Goal: Task Accomplishment & Management: Complete application form

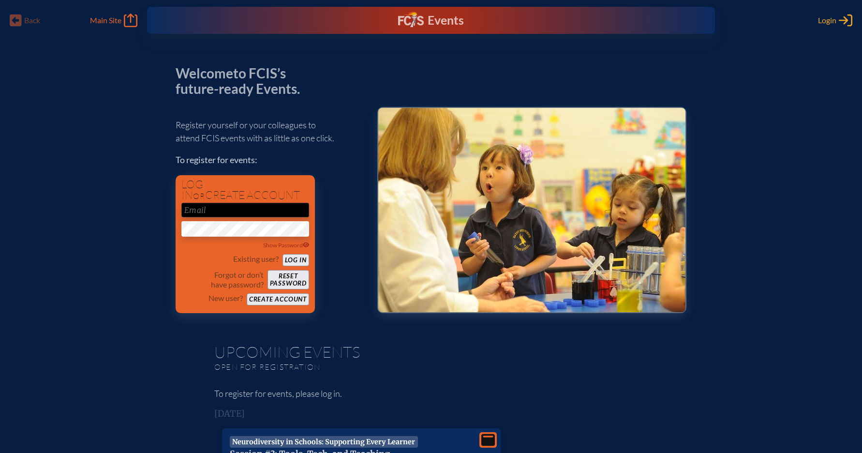
click at [824, 16] on span "Login" at bounding box center [827, 20] width 18 height 10
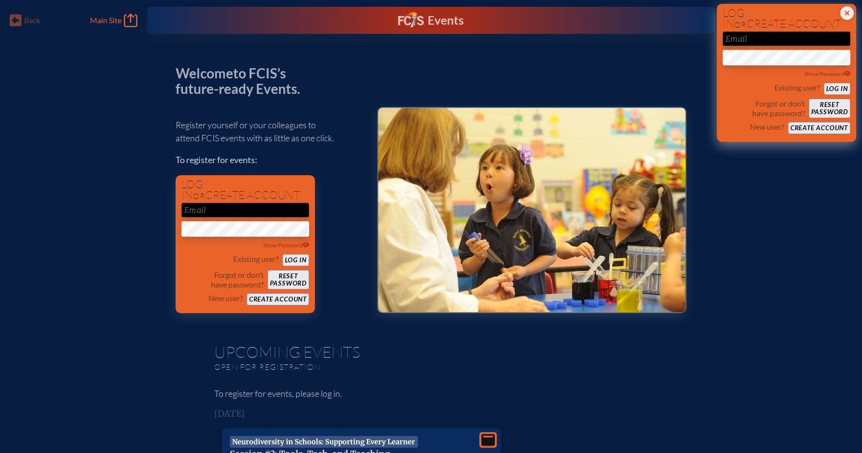
click at [776, 37] on input "email" at bounding box center [787, 38] width 128 height 15
type input "[EMAIL_ADDRESS][DOMAIN_NAME]"
click at [835, 84] on button "Log in" at bounding box center [837, 89] width 27 height 12
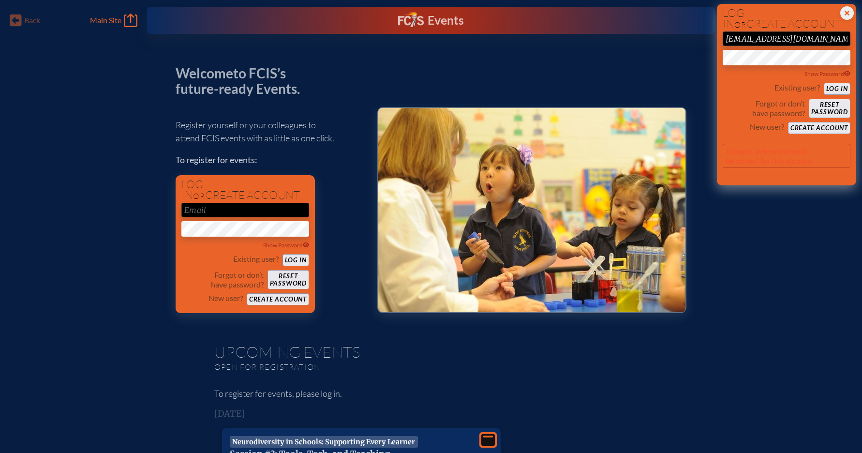
click at [836, 87] on button "Log in" at bounding box center [837, 89] width 27 height 12
drag, startPoint x: 783, startPoint y: 156, endPoint x: 721, endPoint y: 153, distance: 61.5
click at [721, 153] on div "Close Login Area Log in or create account rmaurer@oapb.org Show Password Existi…" at bounding box center [786, 94] width 139 height 181
click at [845, 14] on icon at bounding box center [847, 13] width 14 height 14
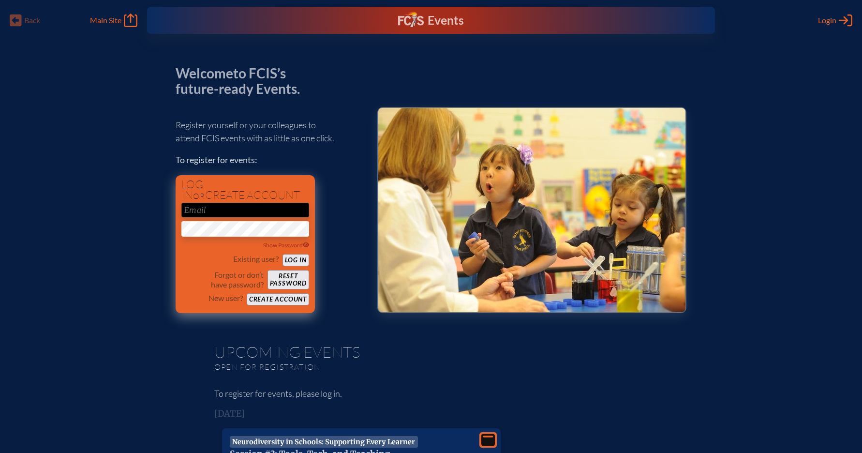
click at [231, 212] on input "email" at bounding box center [245, 210] width 128 height 15
type input "[EMAIL_ADDRESS][DOMAIN_NAME]"
click at [297, 256] on button "Log in" at bounding box center [296, 260] width 27 height 12
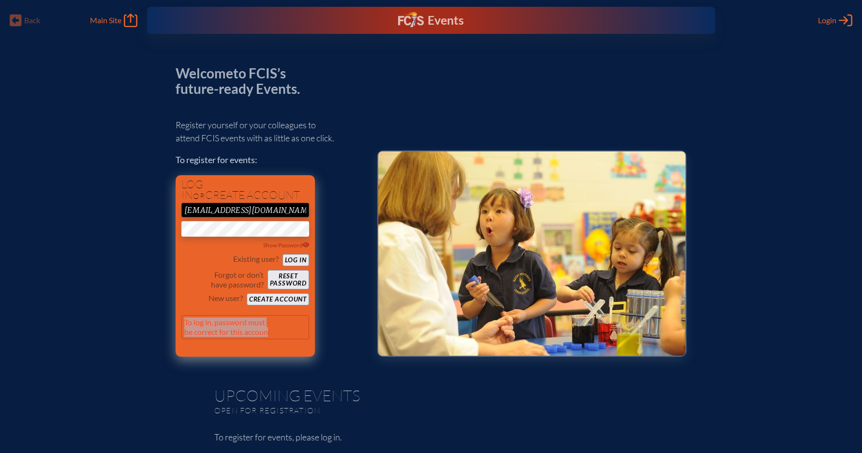
drag, startPoint x: 269, startPoint y: 330, endPoint x: 176, endPoint y: 309, distance: 95.2
click at [176, 309] on div "Log in or create account rmaurer@oapb.org Show Password Existing user? Log in F…" at bounding box center [245, 265] width 139 height 181
click at [275, 296] on button "Create account" at bounding box center [278, 299] width 62 height 12
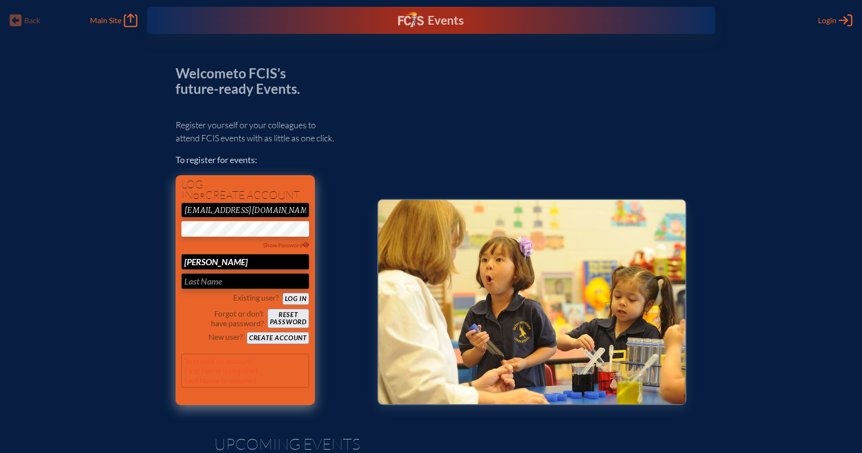
type input "[PERSON_NAME]"
click at [312, 342] on div "Log in or create account rmaurer@oapb.org Show Password Ralph Maurer Existing u…" at bounding box center [245, 290] width 139 height 230
click at [295, 335] on button "Create account" at bounding box center [278, 338] width 62 height 12
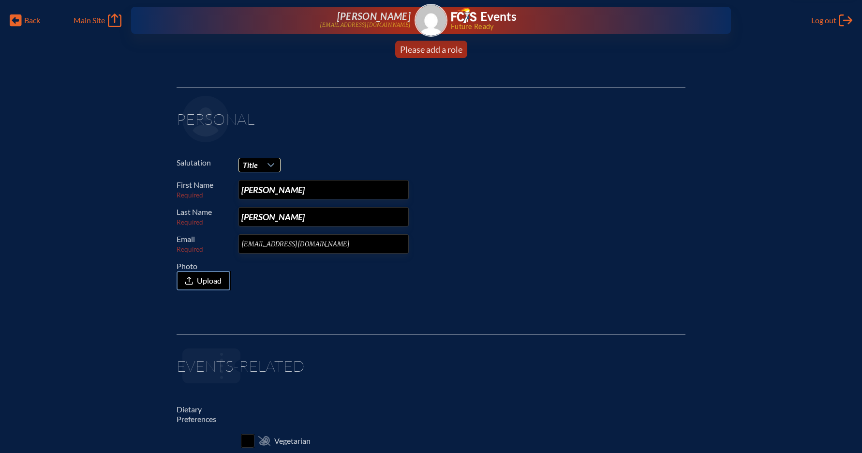
click at [271, 167] on icon at bounding box center [271, 165] width 8 height 8
click at [262, 205] on li "Dr." at bounding box center [259, 210] width 42 height 14
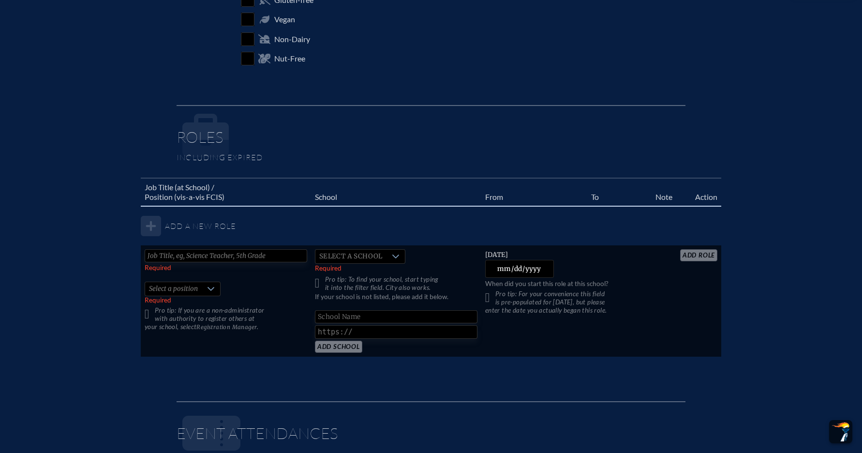
scroll to position [461, 0]
click at [152, 226] on table "Job Title (at School) / Position (vis-a-vis FCIS) School From To Note Action Ad…" at bounding box center [431, 268] width 581 height 180
click at [156, 225] on table "Job Title (at School) / Position (vis-a-vis FCIS) School From To Note Action Ad…" at bounding box center [431, 268] width 581 height 180
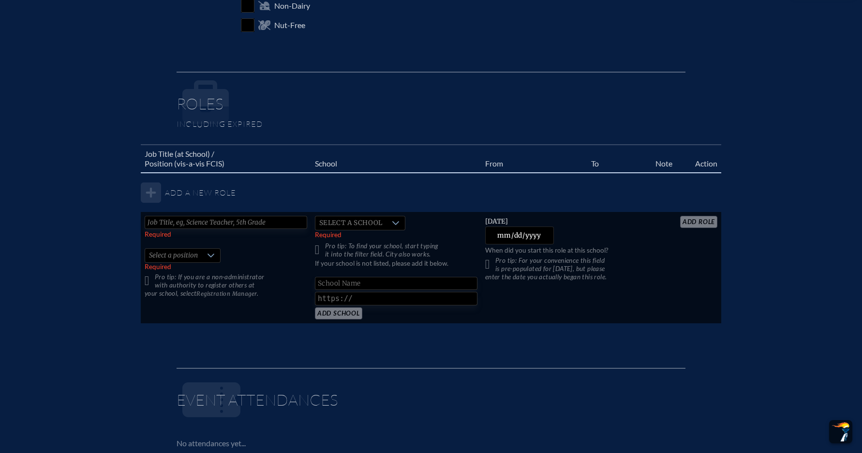
scroll to position [494, 0]
type input "Head of School"
click at [344, 222] on span "Select a school" at bounding box center [350, 223] width 71 height 14
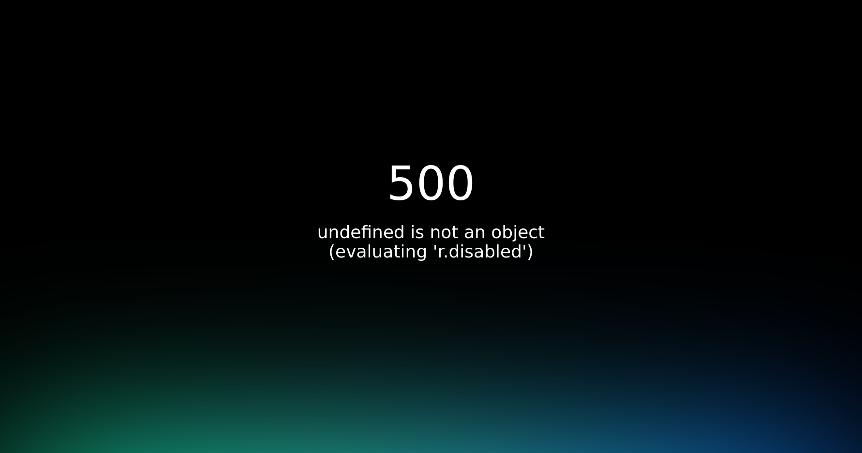
scroll to position [0, 0]
click at [240, 285] on div "500 undefined is not an object (evaluating 'r.disabled')" at bounding box center [431, 226] width 862 height 453
click at [490, 266] on div "500 undefined is not an object (evaluating 'r.disabled')" at bounding box center [431, 227] width 252 height 132
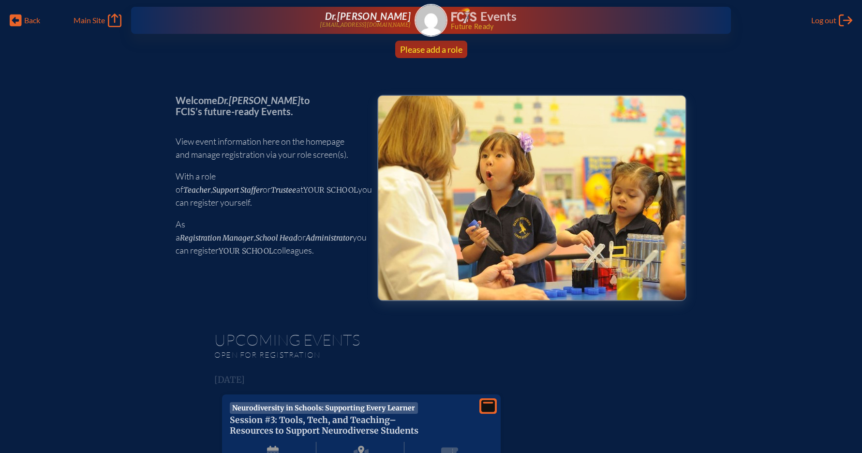
click at [445, 52] on span "Please add a role" at bounding box center [431, 49] width 62 height 11
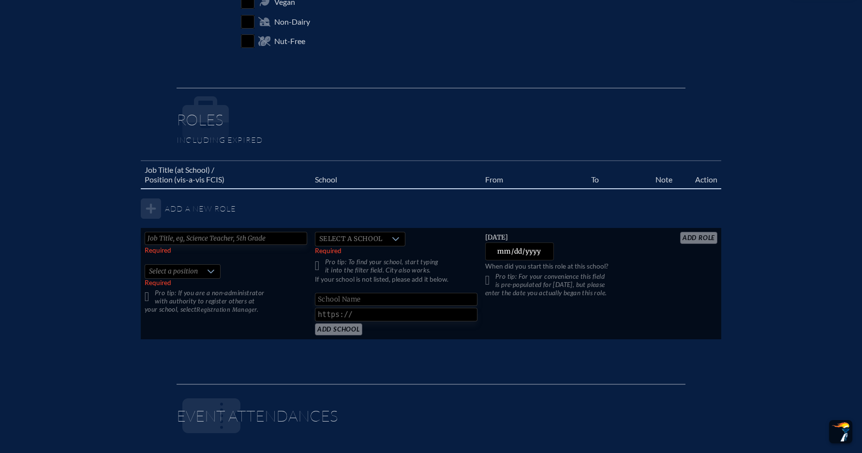
scroll to position [485, 0]
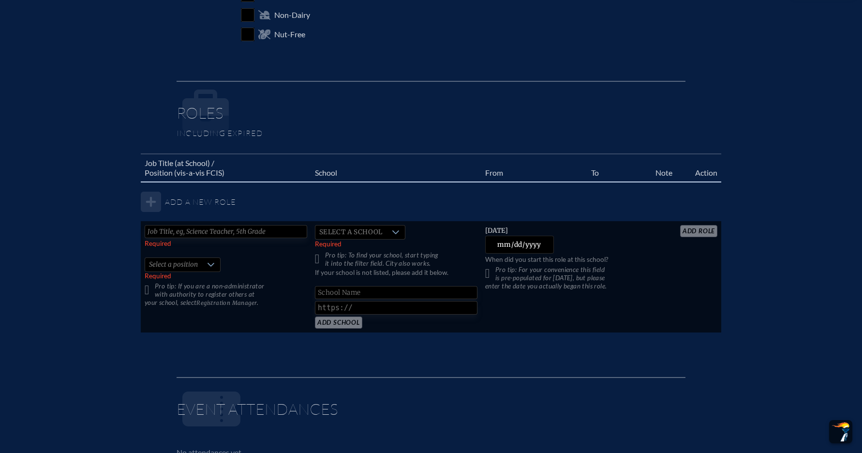
click at [396, 229] on icon at bounding box center [396, 232] width 8 height 8
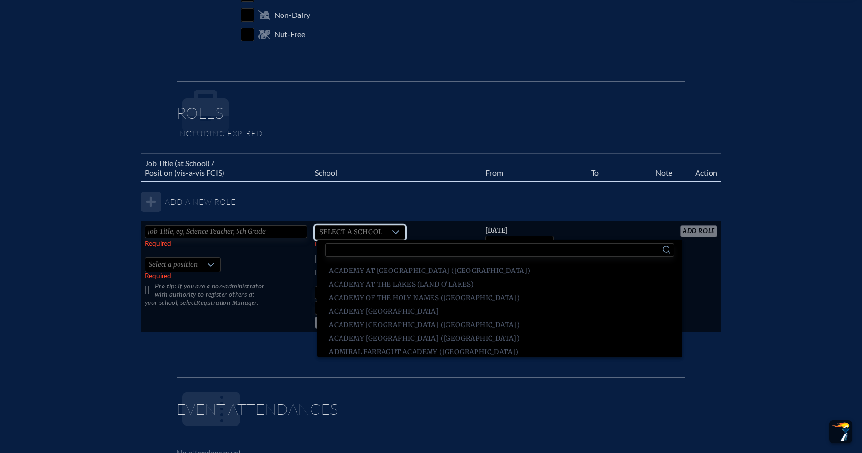
click at [394, 251] on input "text" at bounding box center [499, 249] width 349 height 13
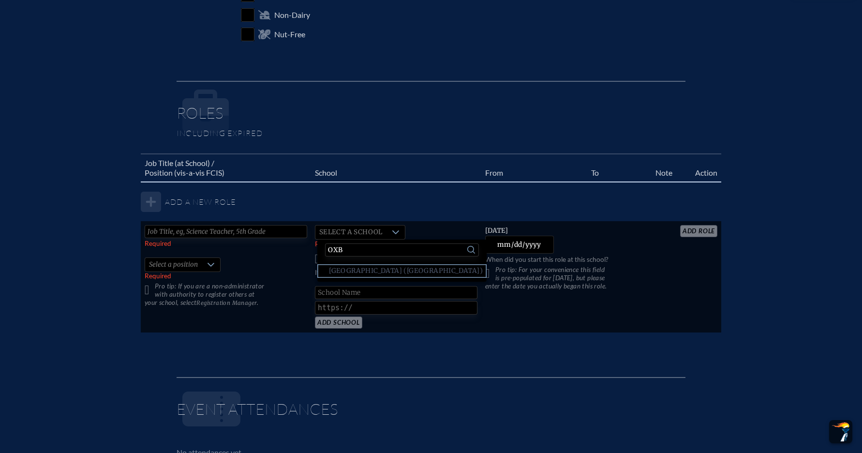
type input "Oxb"
click at [397, 271] on span "[GEOGRAPHIC_DATA] ([GEOGRAPHIC_DATA])" at bounding box center [406, 271] width 154 height 10
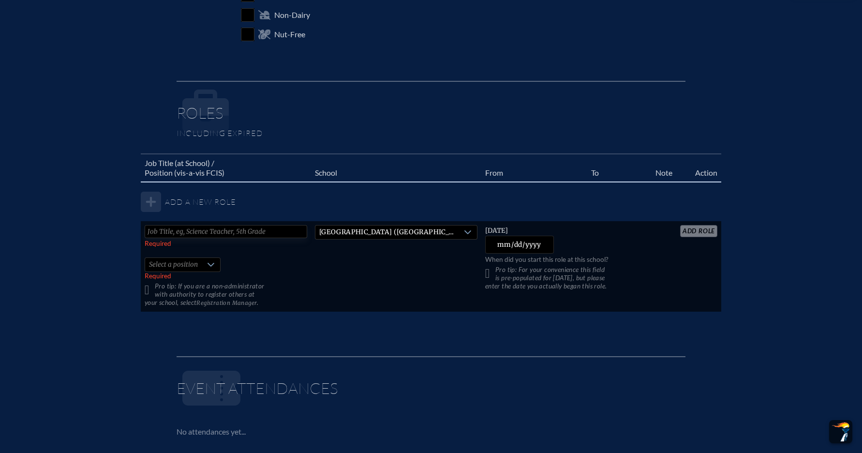
click at [210, 265] on icon at bounding box center [211, 265] width 8 height 8
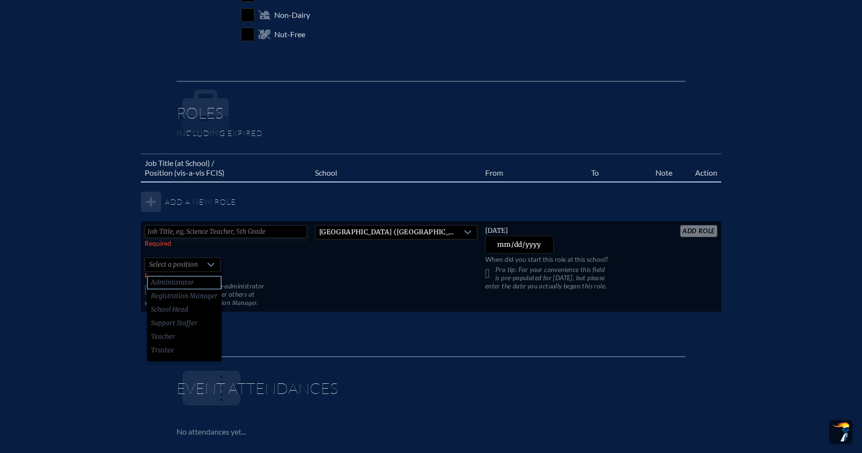
click at [204, 279] on li "Administrator" at bounding box center [184, 283] width 74 height 14
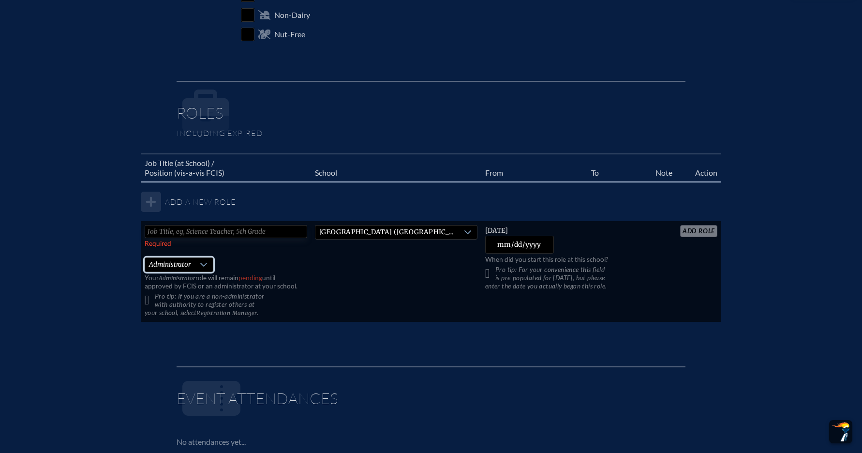
click at [207, 230] on input "text" at bounding box center [226, 231] width 163 height 13
type input "Head of School"
click at [515, 241] on input "[DATE]" at bounding box center [519, 245] width 69 height 18
click at [499, 244] on input "[DATE]" at bounding box center [519, 245] width 69 height 18
type input "[DATE]"
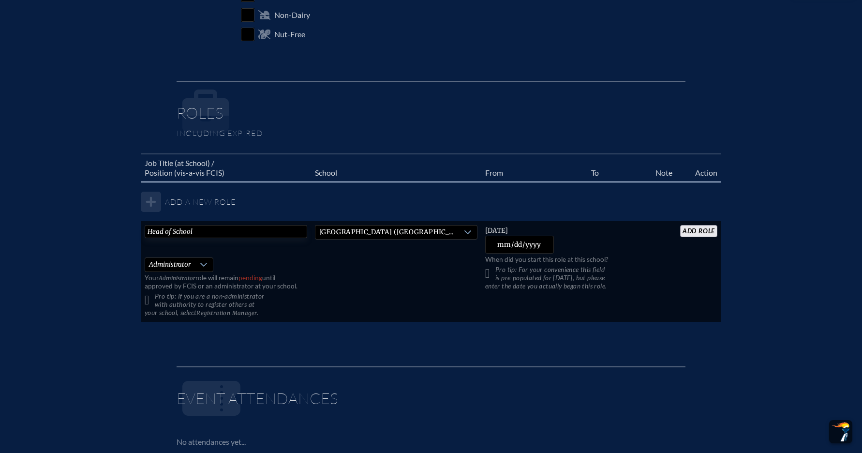
click at [587, 240] on td "[DATE] [DATE] When did you start this role at this school? Pro tip: For your co…" at bounding box center [566, 271] width 170 height 101
click at [697, 229] on input "add Role" at bounding box center [698, 231] width 37 height 12
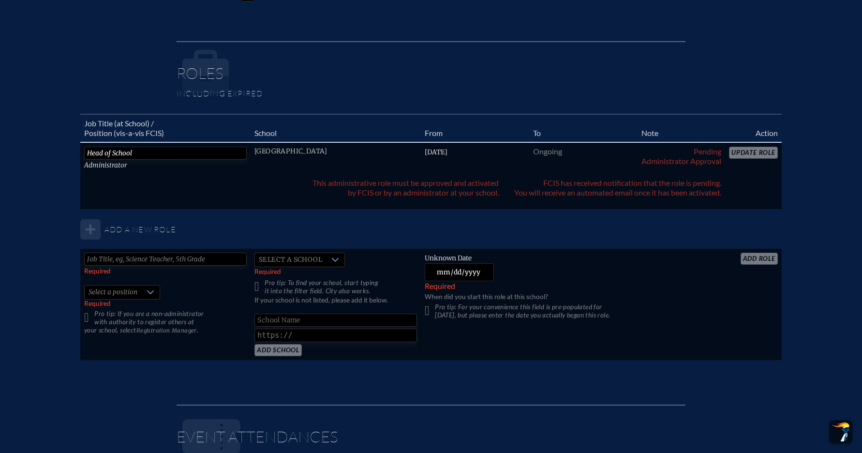
scroll to position [524, 0]
click at [183, 260] on input "text" at bounding box center [165, 259] width 163 height 13
type input "Headmaster"
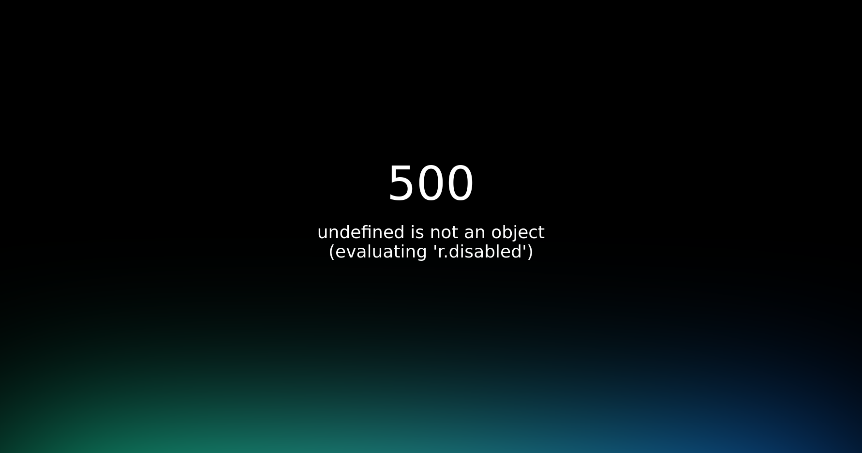
scroll to position [0, 0]
click at [379, 87] on div "500 undefined is not an object (evaluating 'r.disabled')" at bounding box center [431, 226] width 862 height 453
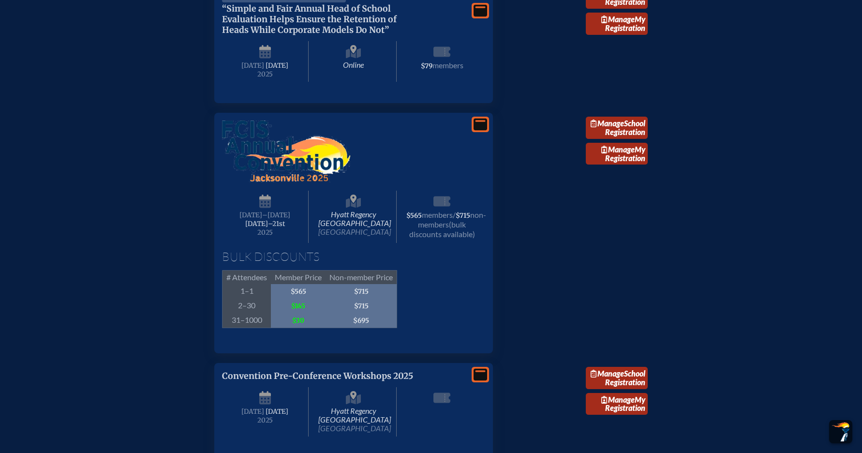
scroll to position [757, 0]
click at [616, 165] on link "Manage My Registration" at bounding box center [617, 154] width 62 height 22
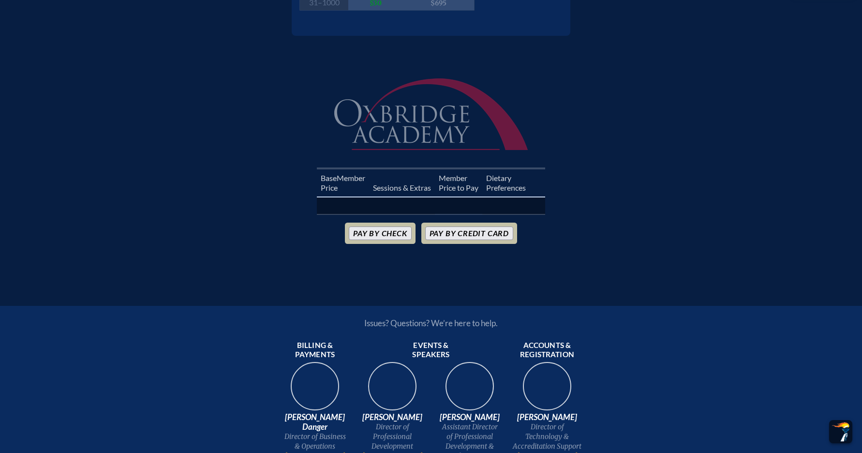
scroll to position [280, 0]
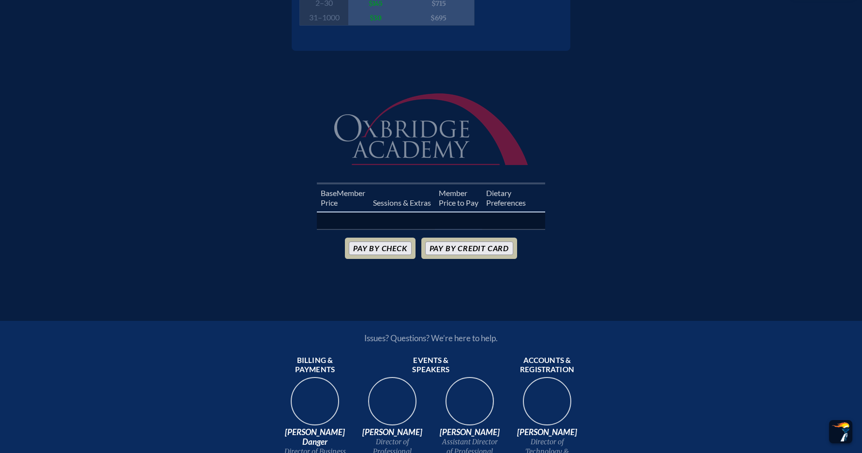
click at [411, 214] on th at bounding box center [402, 220] width 66 height 17
click at [333, 212] on th at bounding box center [343, 220] width 52 height 17
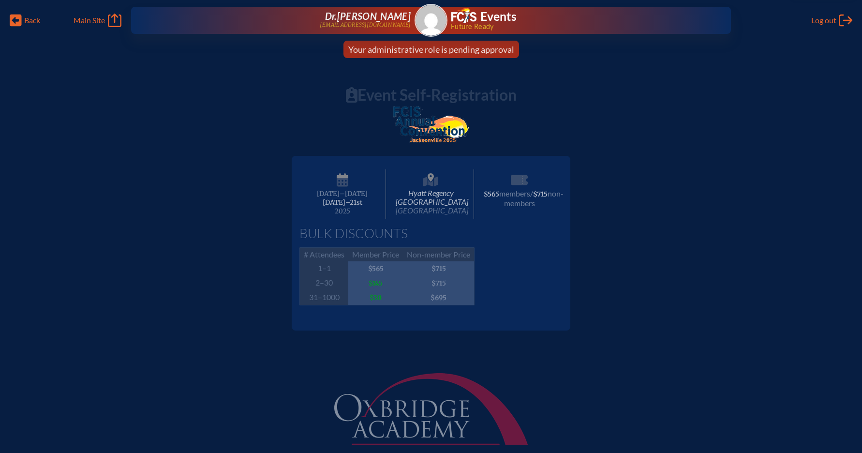
scroll to position [0, 0]
click at [426, 119] on img at bounding box center [430, 124] width 75 height 36
click at [432, 199] on span "Hyatt Regency Jacksonville Riverfront Jacksonville" at bounding box center [431, 194] width 87 height 50
click at [348, 199] on span "[DATE]–⁠21st" at bounding box center [343, 202] width 40 height 8
